Goal: Task Accomplishment & Management: Use online tool/utility

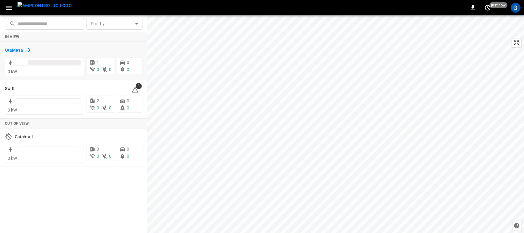
click at [13, 52] on h6 "OtaMesa" at bounding box center [14, 50] width 18 height 7
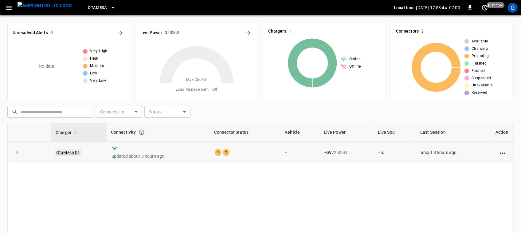
click at [68, 154] on link "OtaMesa 01" at bounding box center [68, 152] width 26 height 7
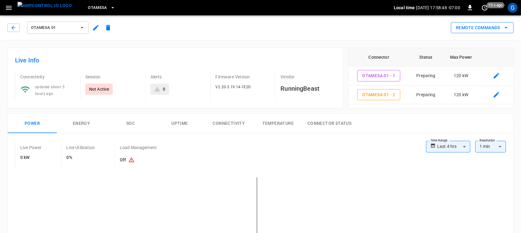
click at [477, 28] on button "Remote Commands" at bounding box center [482, 27] width 63 height 11
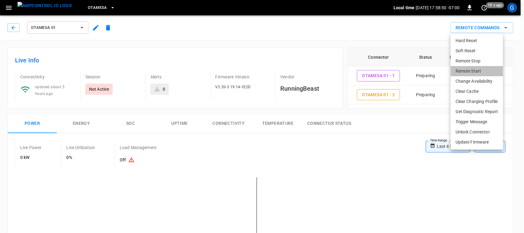
click at [464, 71] on li "Remote Start" at bounding box center [477, 71] width 53 height 10
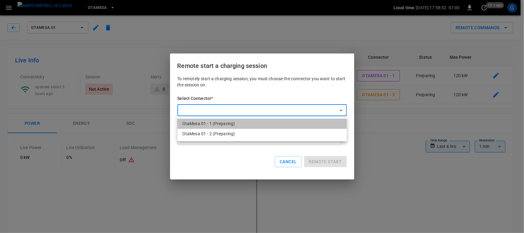
click at [274, 126] on li "OtaMesa 01 - 1 (Preparing)" at bounding box center [262, 124] width 170 height 10
type input "**********"
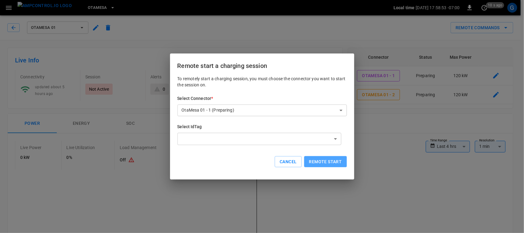
click at [310, 158] on button "Remote start" at bounding box center [325, 161] width 43 height 11
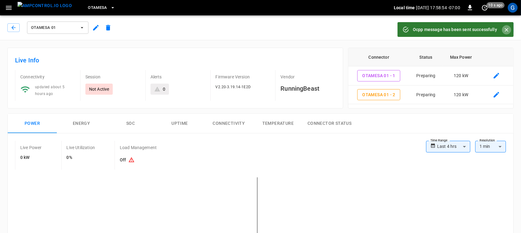
click at [505, 29] on icon "Close" at bounding box center [506, 30] width 6 height 6
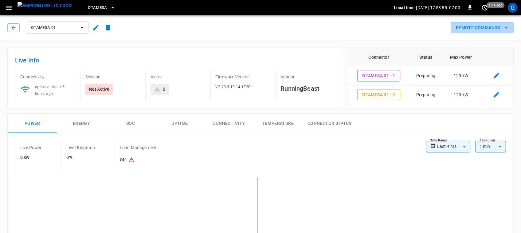
click at [505, 29] on icon "remote commands options" at bounding box center [505, 27] width 7 height 7
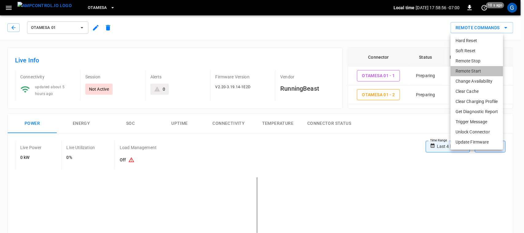
click at [482, 72] on li "Remote Start" at bounding box center [477, 71] width 53 height 10
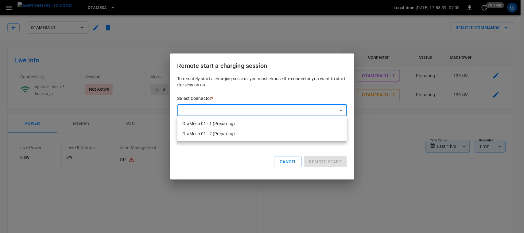
click at [289, 130] on li "OtaMesa 01 - 2 (Preparing)" at bounding box center [262, 134] width 170 height 10
type input "**********"
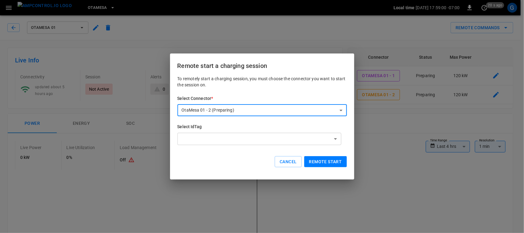
click at [310, 161] on button "Remote start" at bounding box center [325, 161] width 43 height 11
